Goal: Task Accomplishment & Management: Use online tool/utility

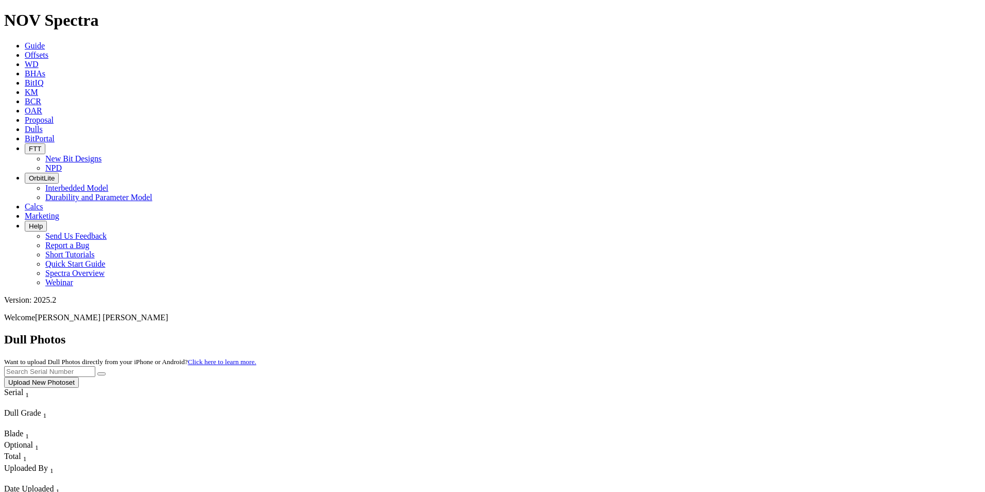
click at [95, 366] on input "text" at bounding box center [49, 371] width 91 height 11
type input "F316071"
click at [106, 372] on button "submit" at bounding box center [101, 373] width 8 height 3
click at [48, 51] on link "Offsets" at bounding box center [37, 55] width 24 height 9
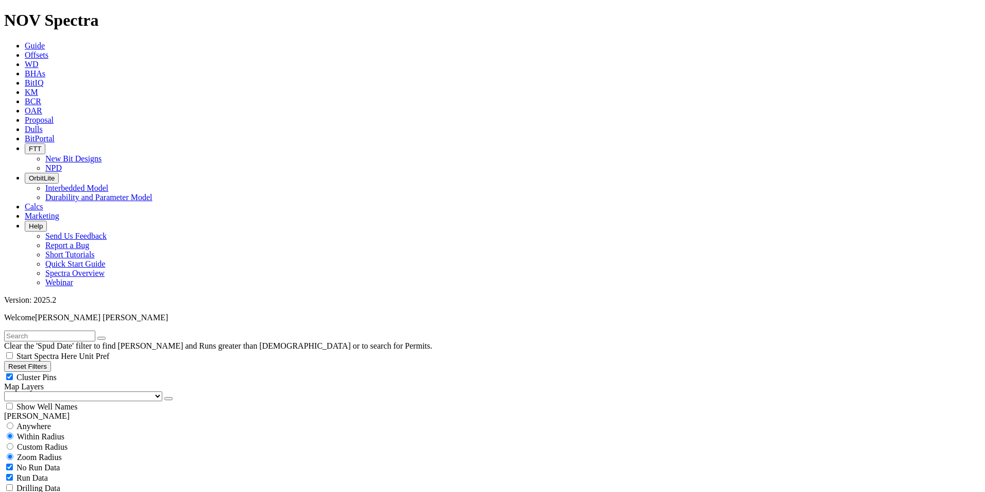
click at [62, 330] on input "text" at bounding box center [49, 335] width 91 height 11
type input "F316071"
click at [27, 422] on span "Anywhere" at bounding box center [33, 426] width 35 height 9
radio input "true"
radio input "false"
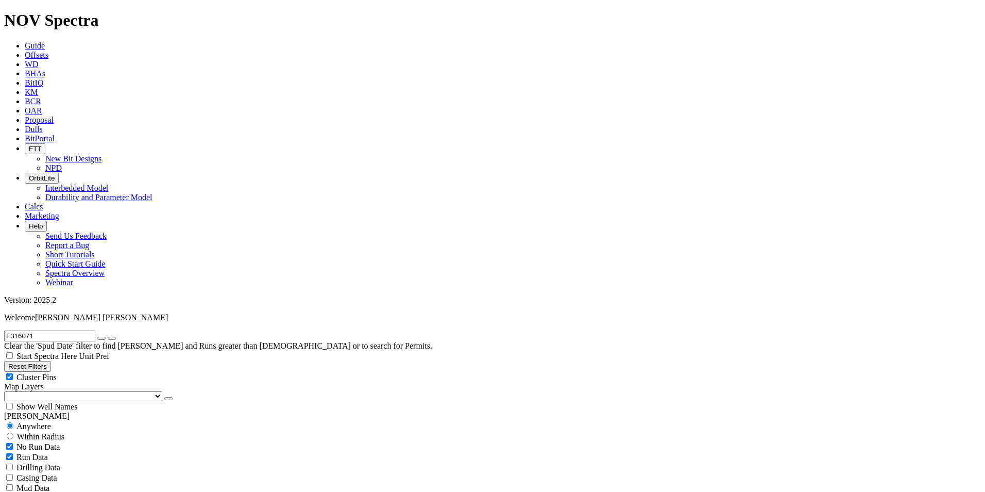
radio input "false"
radio input "true"
